Goal: Information Seeking & Learning: Learn about a topic

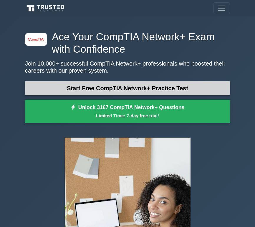
click at [64, 87] on link "Start Free CompTIA Network+ Practice Test" at bounding box center [127, 88] width 205 height 14
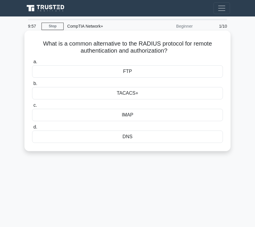
click at [105, 114] on div "IMAP" at bounding box center [127, 115] width 191 height 12
click at [32, 107] on input "c. IMAP" at bounding box center [32, 105] width 0 height 4
